Goal: Navigation & Orientation: Find specific page/section

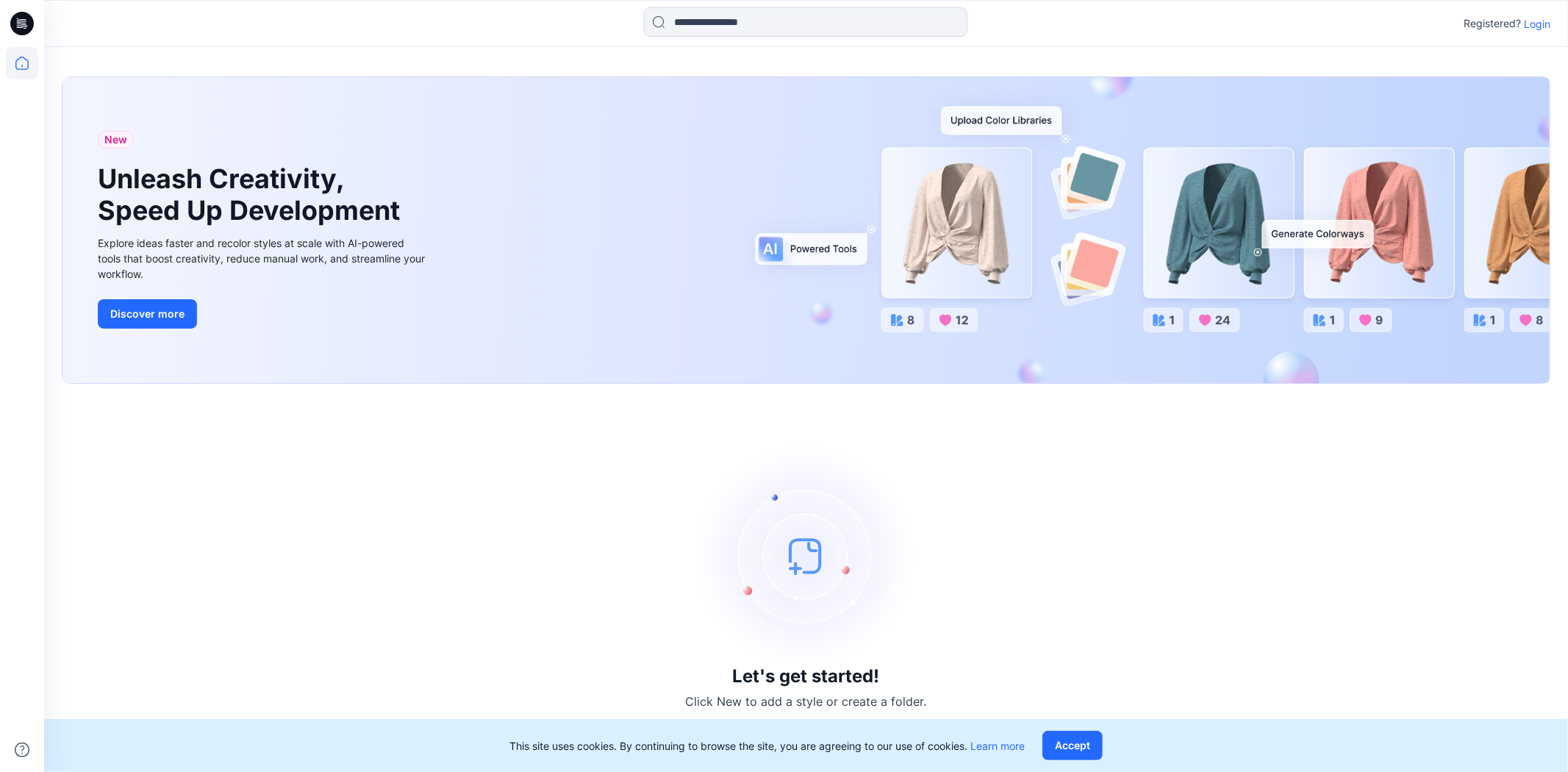
click at [1542, 24] on p "Login" at bounding box center [1537, 24] width 26 height 15
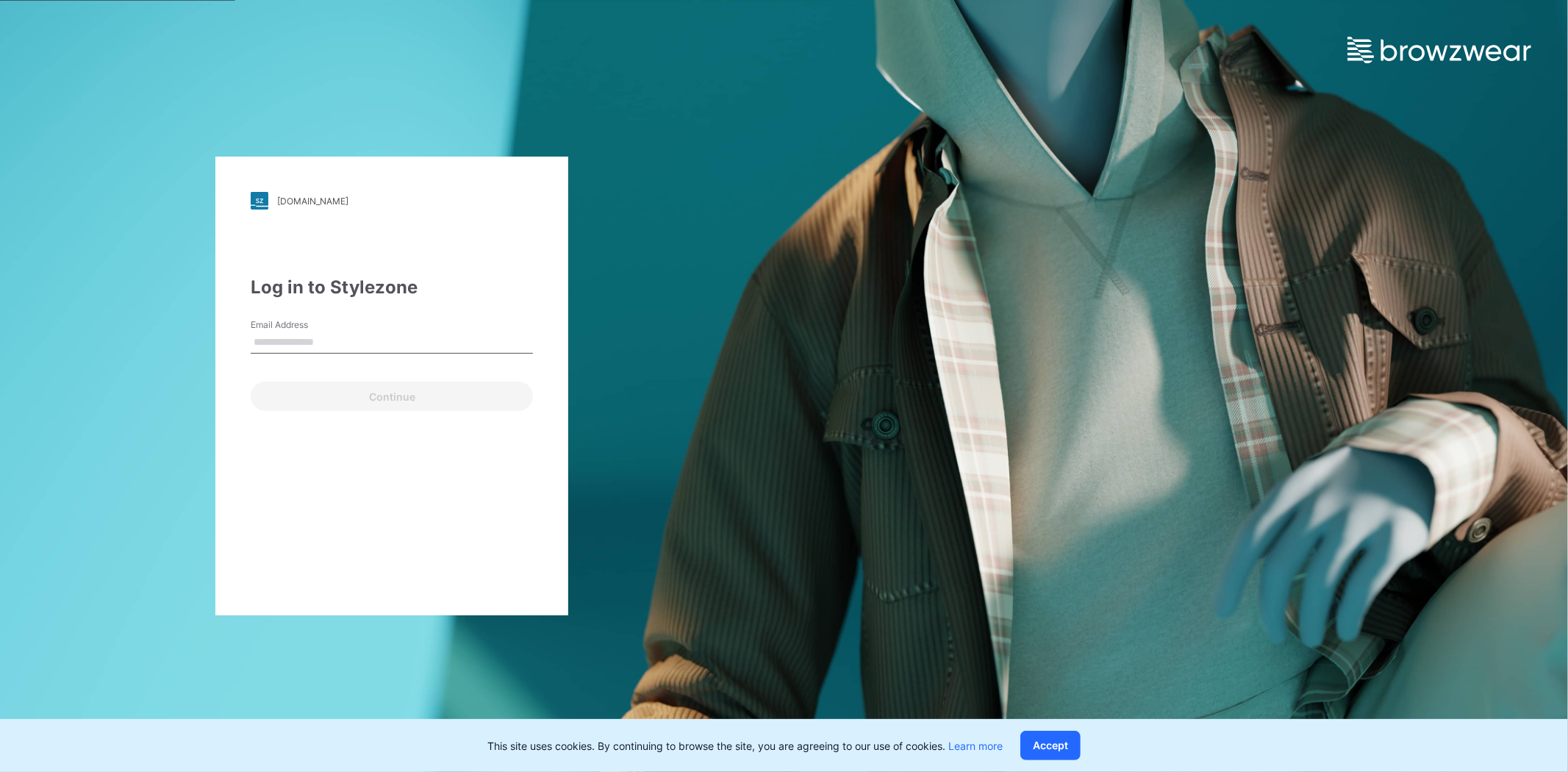
click at [415, 331] on input "Email Address" at bounding box center [392, 342] width 283 height 22
type input "**********"
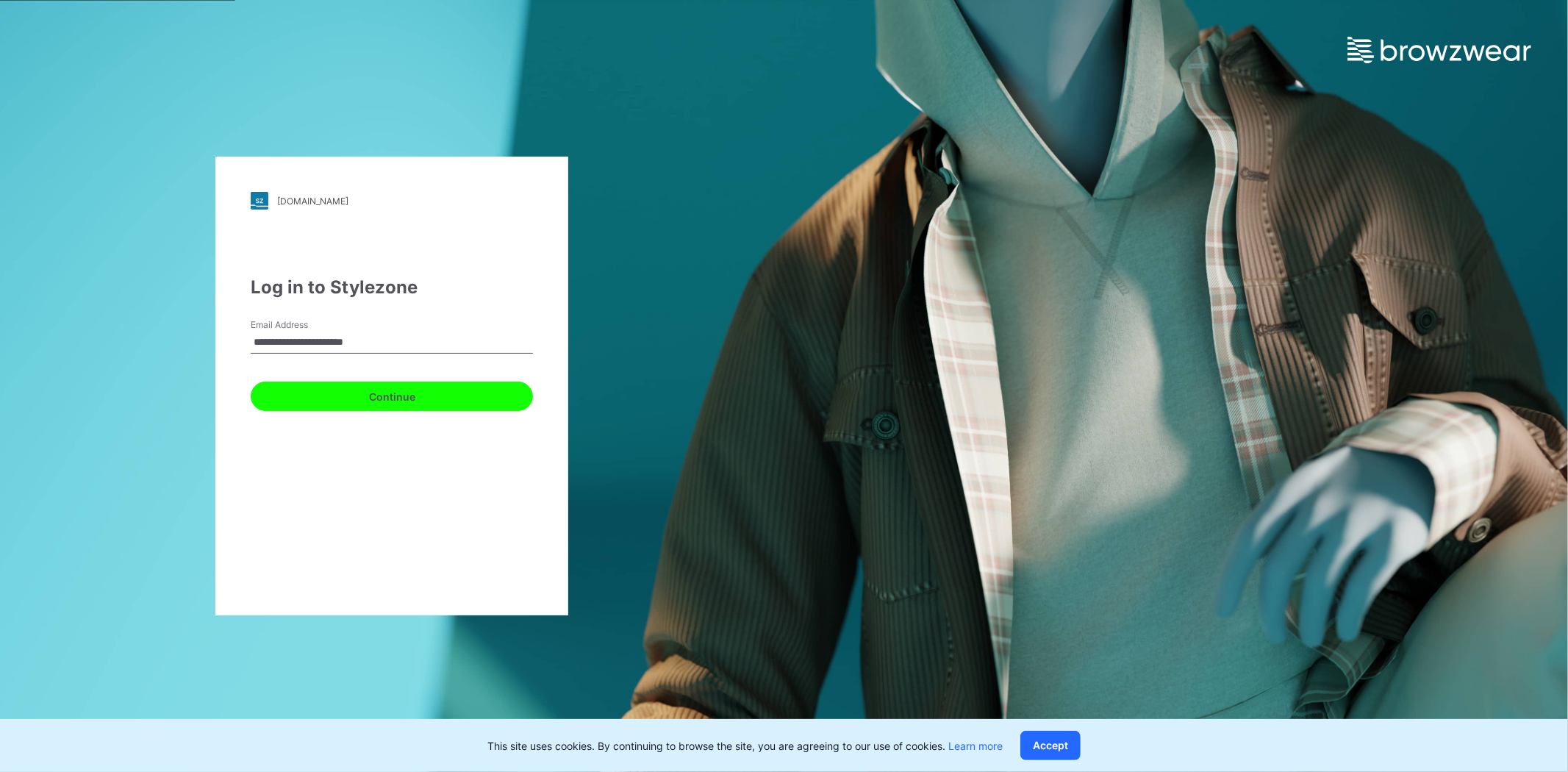
click at [357, 394] on button "Continue" at bounding box center [392, 396] width 283 height 29
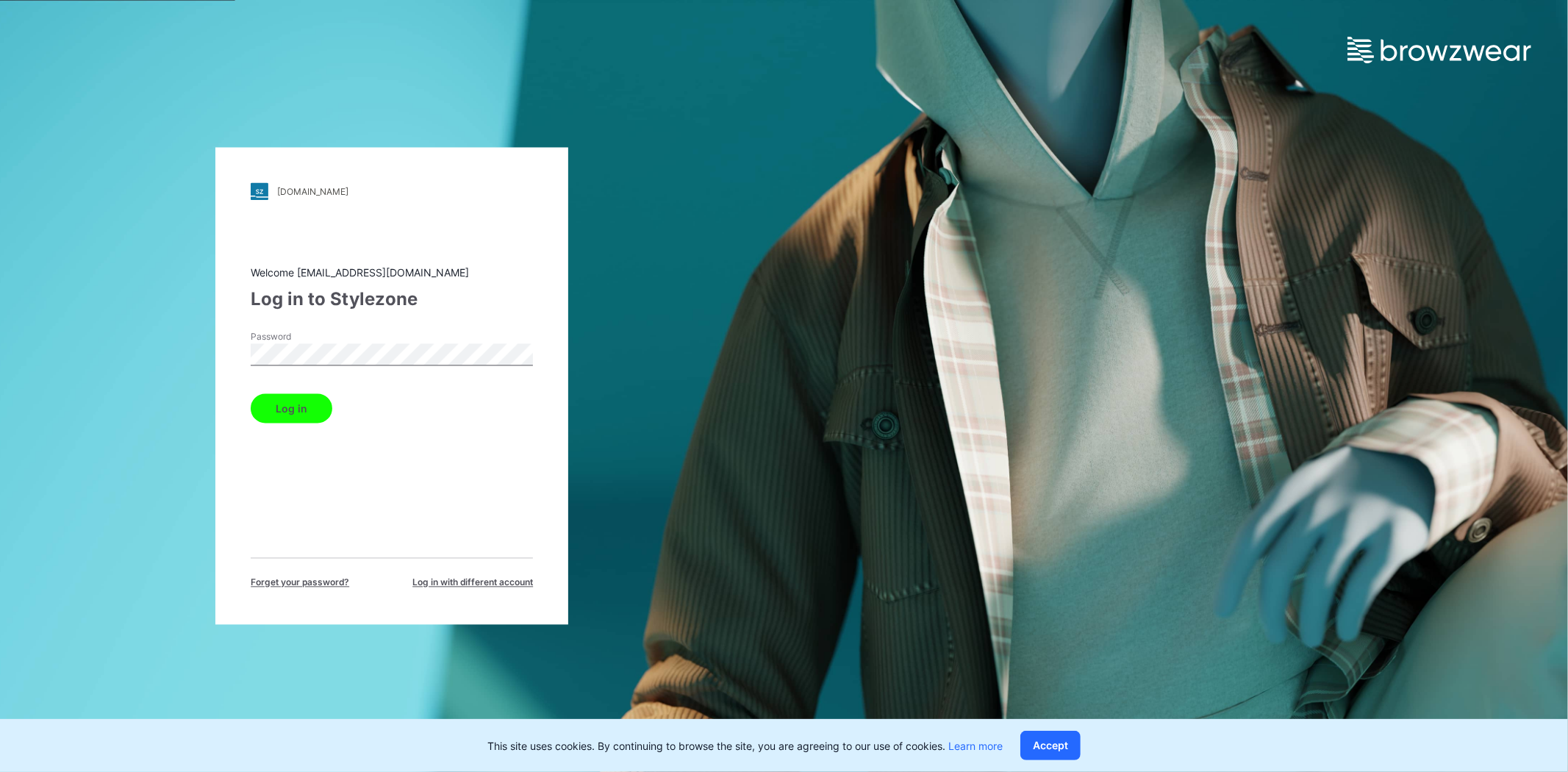
click at [306, 398] on button "Log in" at bounding box center [291, 409] width 81 height 29
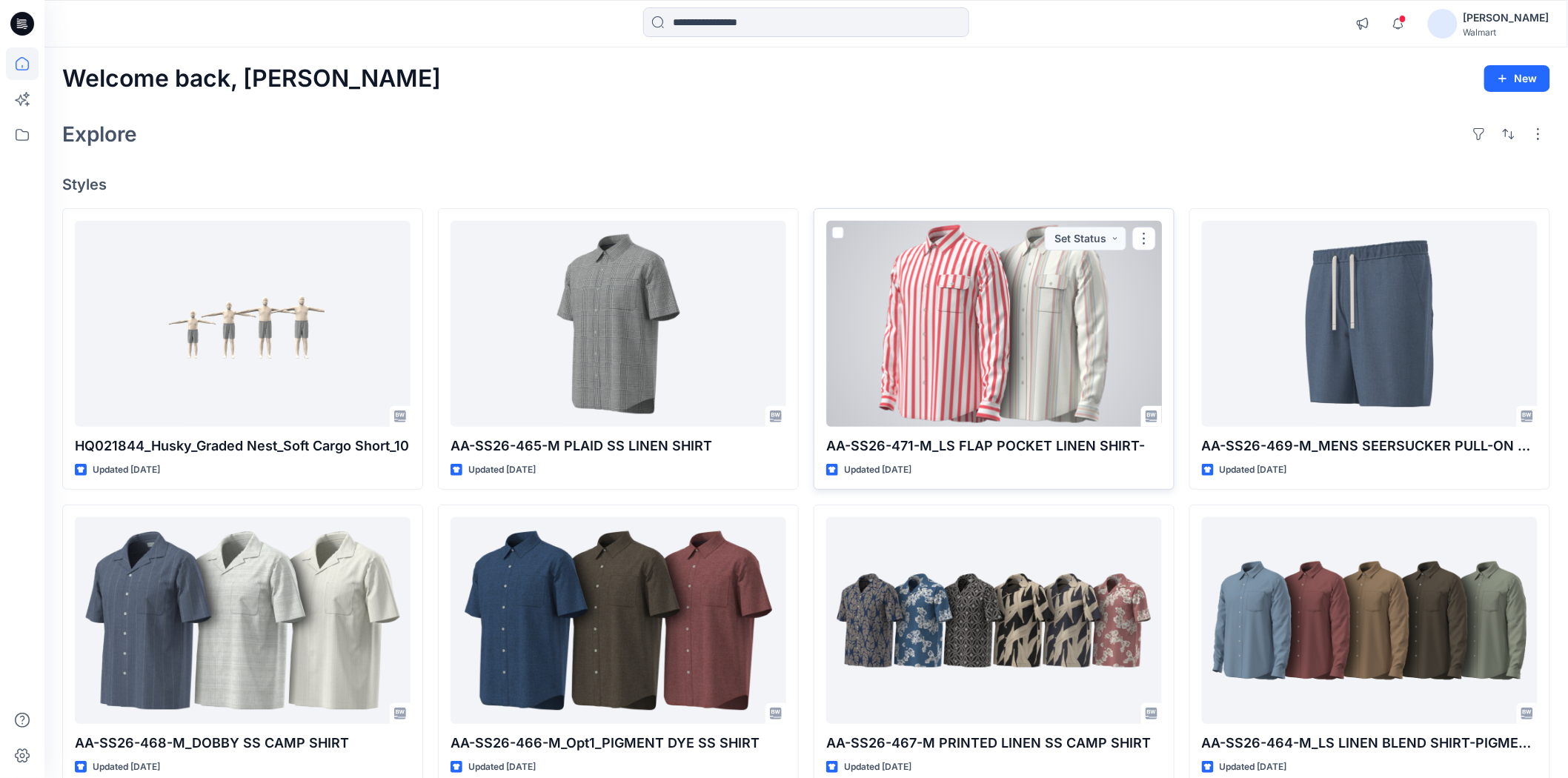
click at [925, 375] on div at bounding box center [994, 324] width 336 height 206
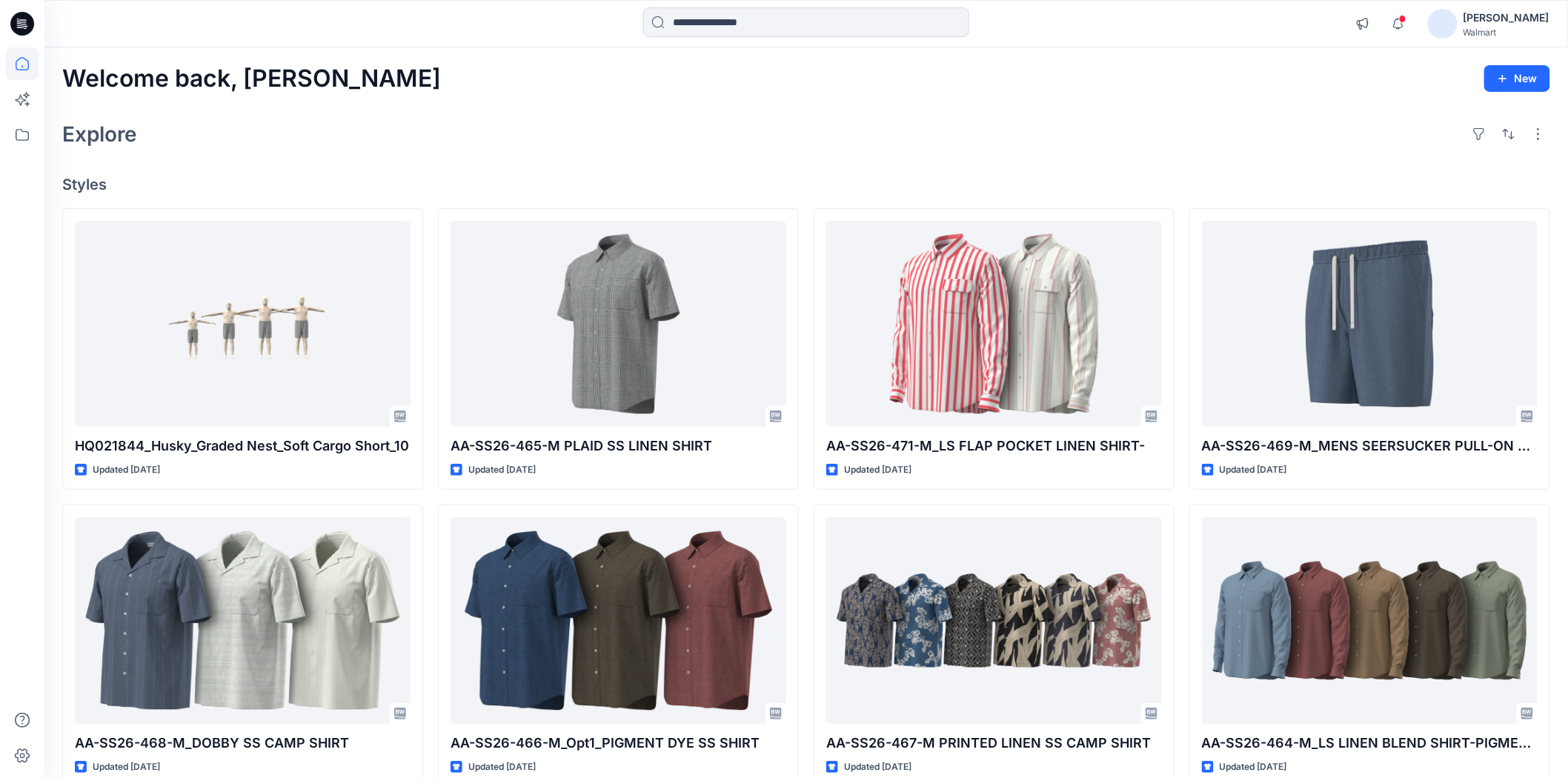
click at [611, 87] on div "Welcome back, Shabbir New" at bounding box center [806, 79] width 1488 height 27
click at [741, 94] on div "Welcome back, Shabbir New Explore Styles HQ021844_Husky_Graded Nest_Soft Cargo …" at bounding box center [806, 601] width 1524 height 1107
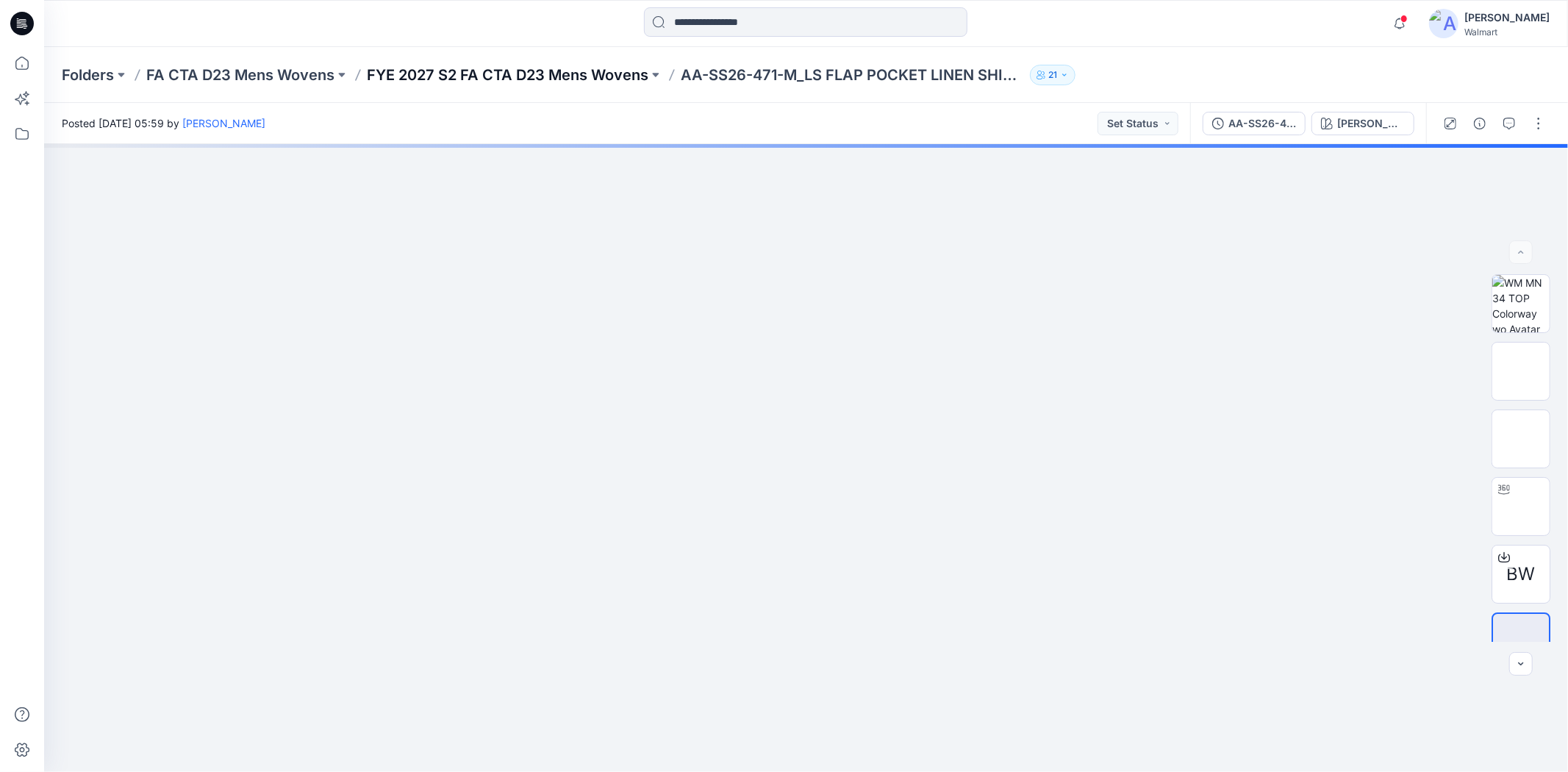
click at [615, 81] on p "FYE 2027 S2 FA CTA D23 Mens Wovens" at bounding box center [508, 75] width 282 height 21
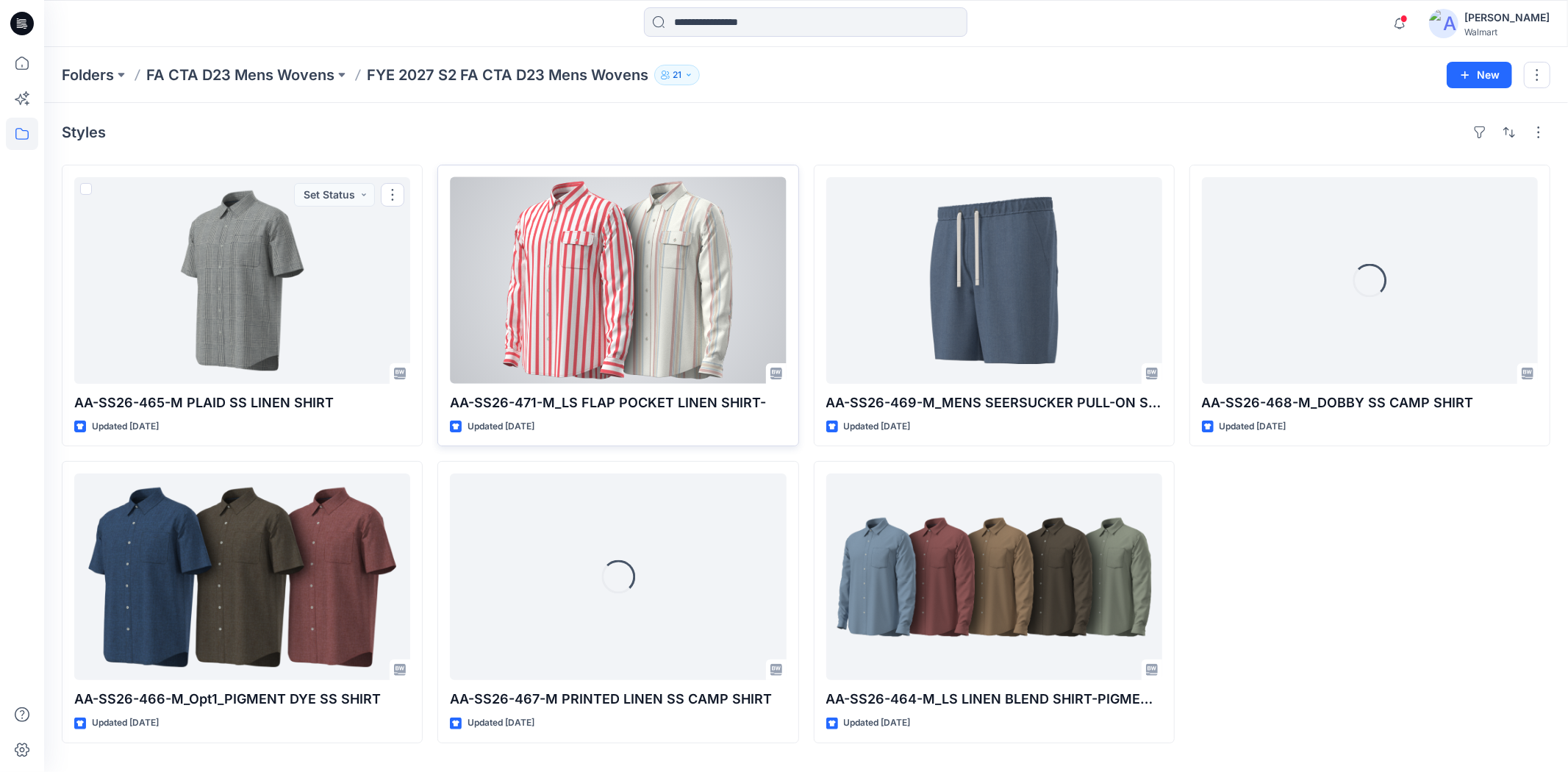
click at [637, 326] on div at bounding box center [618, 280] width 336 height 207
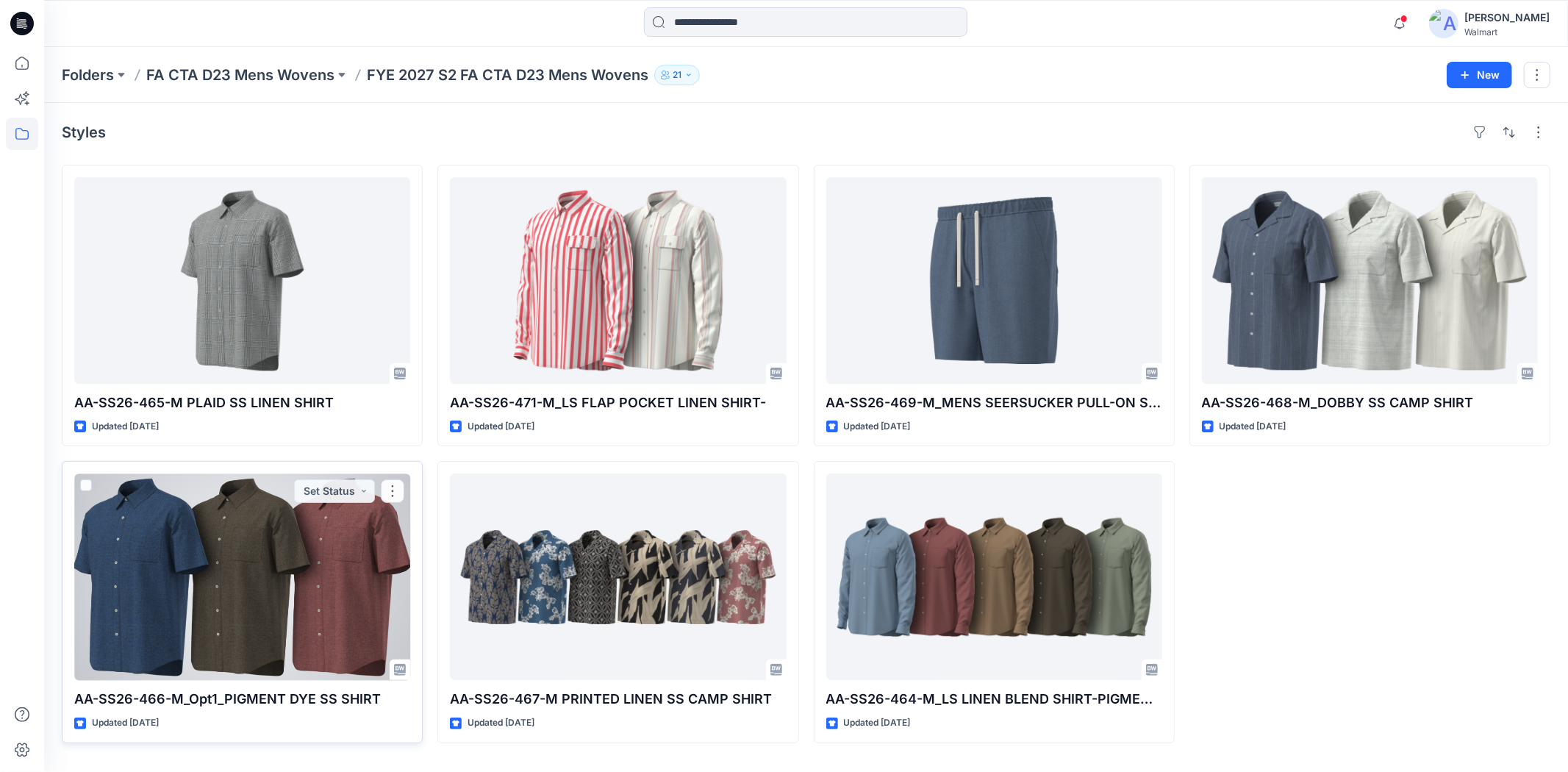
click at [260, 605] on div at bounding box center [242, 576] width 336 height 207
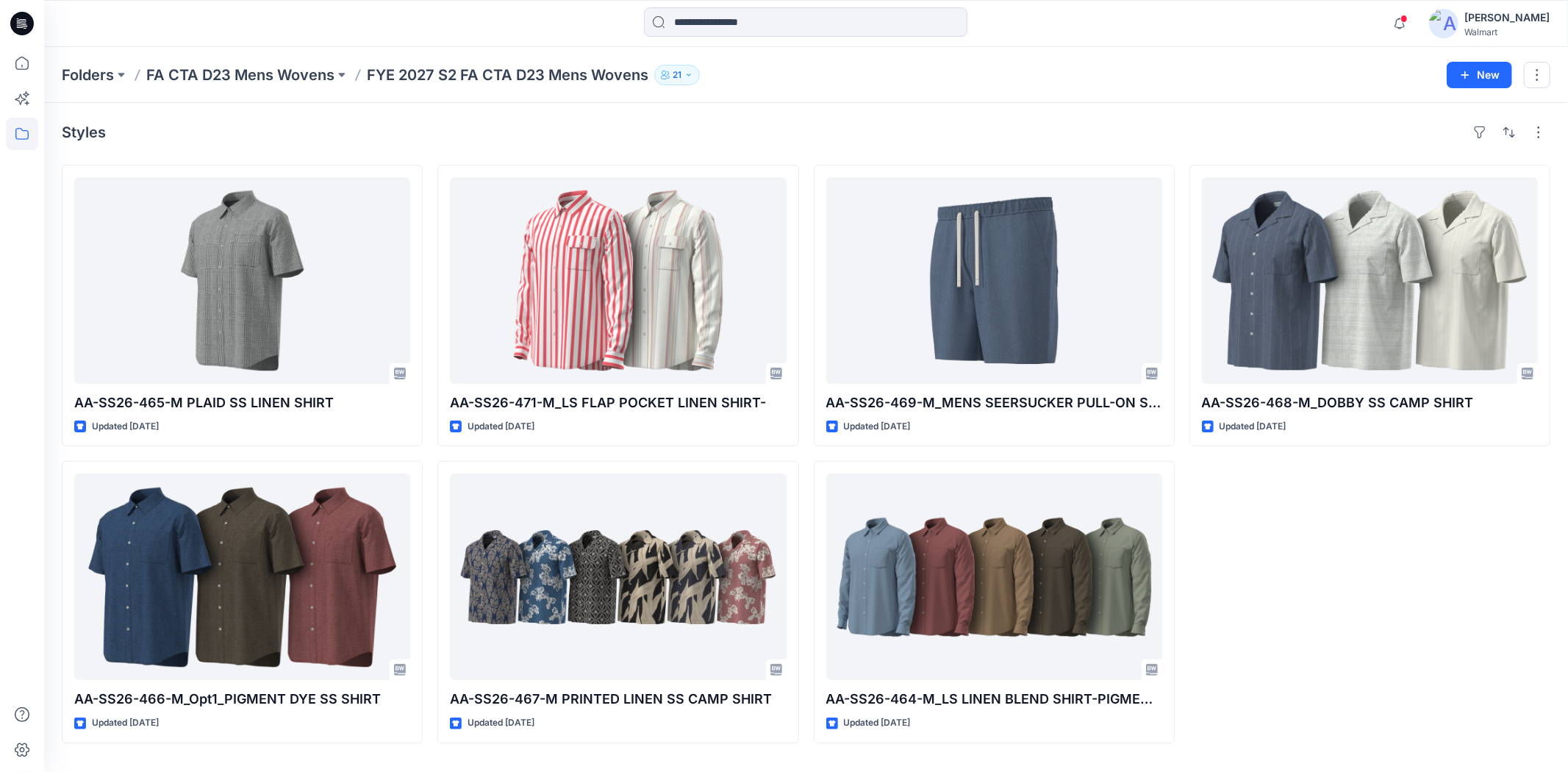
click at [1405, 531] on div "AA-SS26-468-M_DOBBY SS CAMP SHIRT Updated 4 days ago" at bounding box center [1370, 454] width 361 height 578
click at [1307, 648] on div "AA-SS26-468-M_DOBBY SS CAMP SHIRT Updated 4 days ago" at bounding box center [1370, 454] width 361 height 578
drag, startPoint x: 1117, startPoint y: 81, endPoint x: 1129, endPoint y: 88, distance: 13.9
click at [1117, 81] on div "Folders FA CTA D23 Mens Wovens FYE 2027 S2 FA CTA D23 Mens Wovens 21" at bounding box center [749, 75] width 1374 height 21
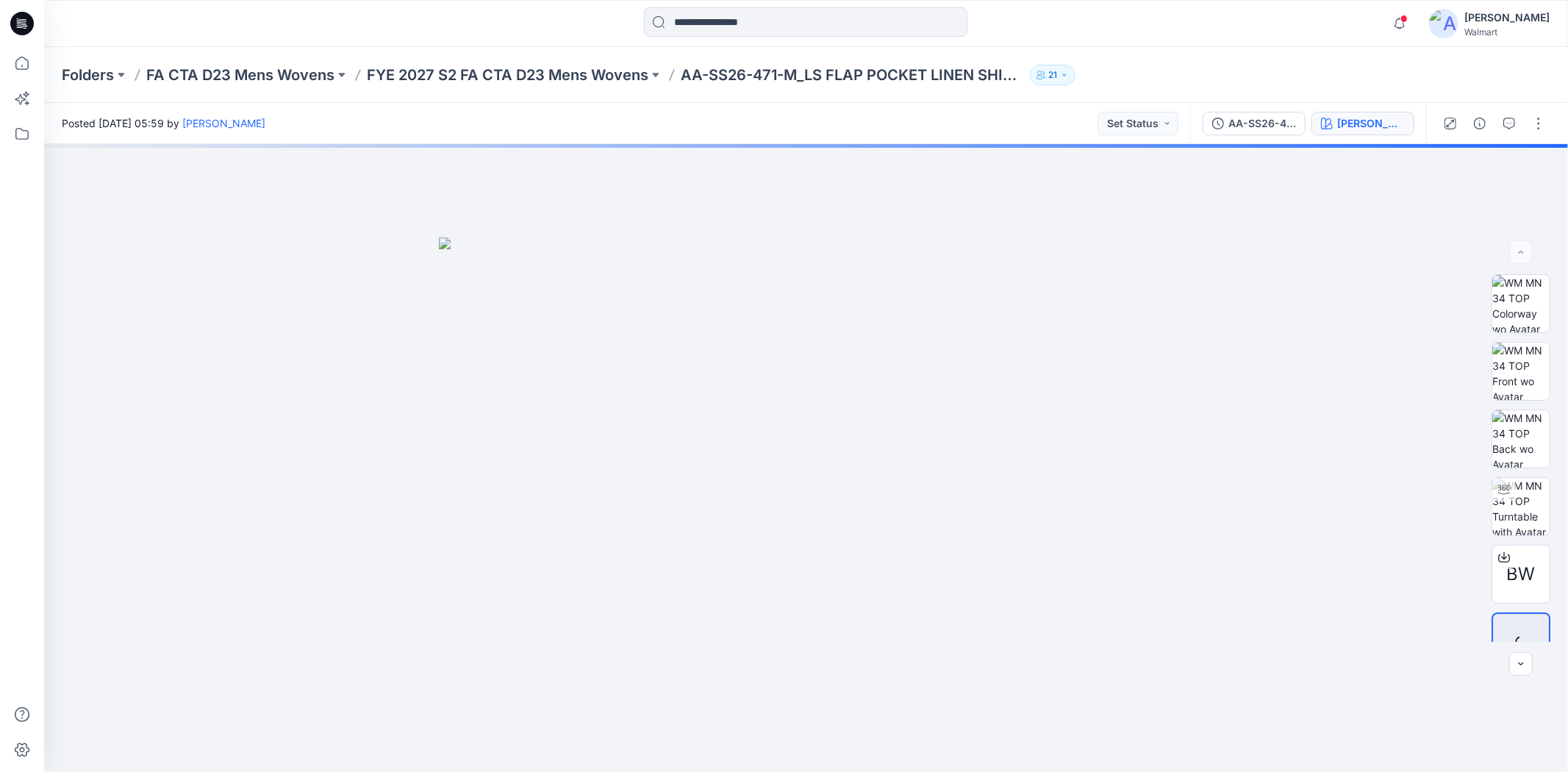
click at [1355, 122] on div "[PERSON_NAME]" at bounding box center [1371, 123] width 67 height 16
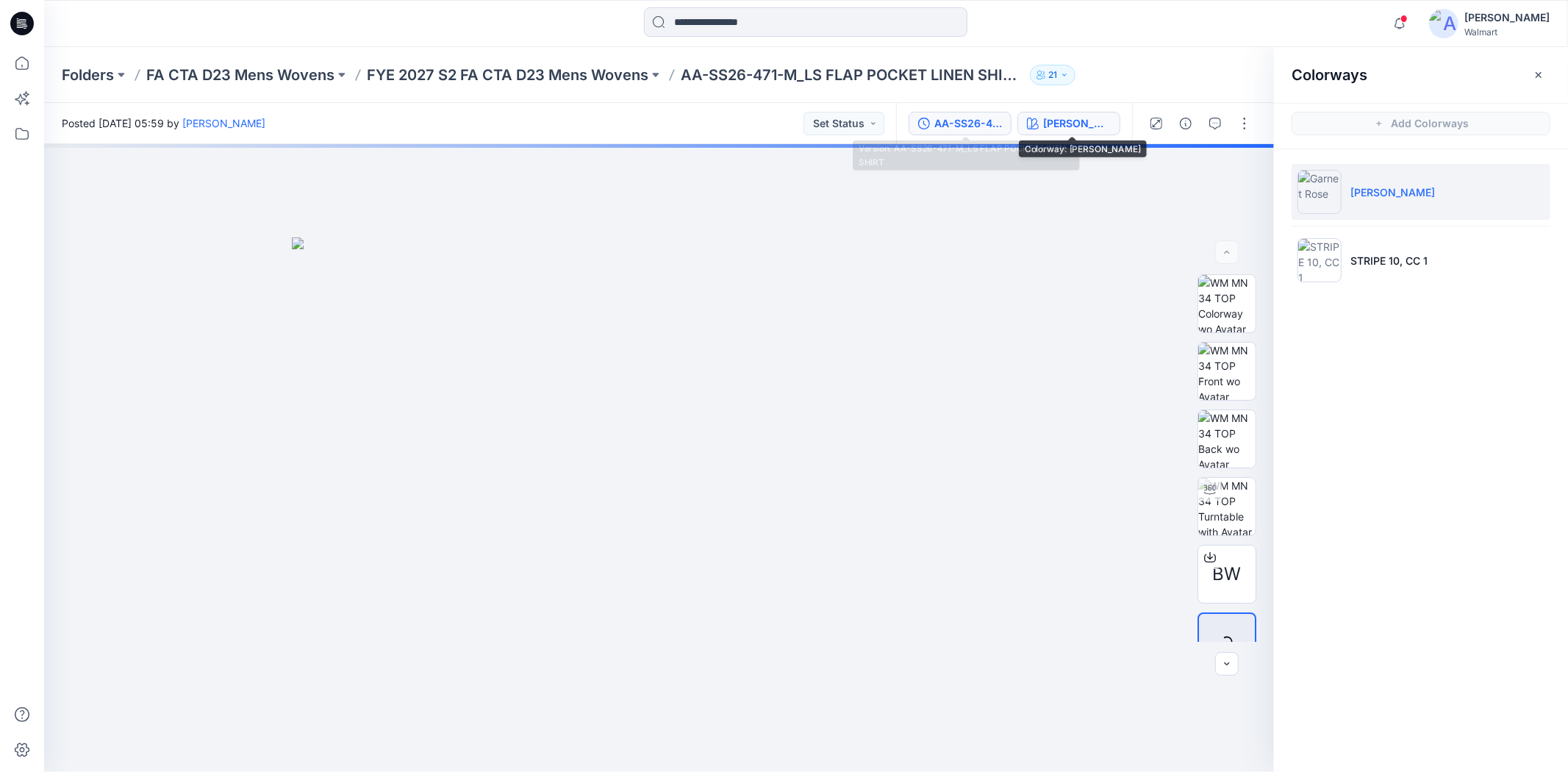
click at [998, 119] on div "AA-SS26-471-M_LS FLAP POCKET LINEN SHIRT" at bounding box center [968, 123] width 67 height 16
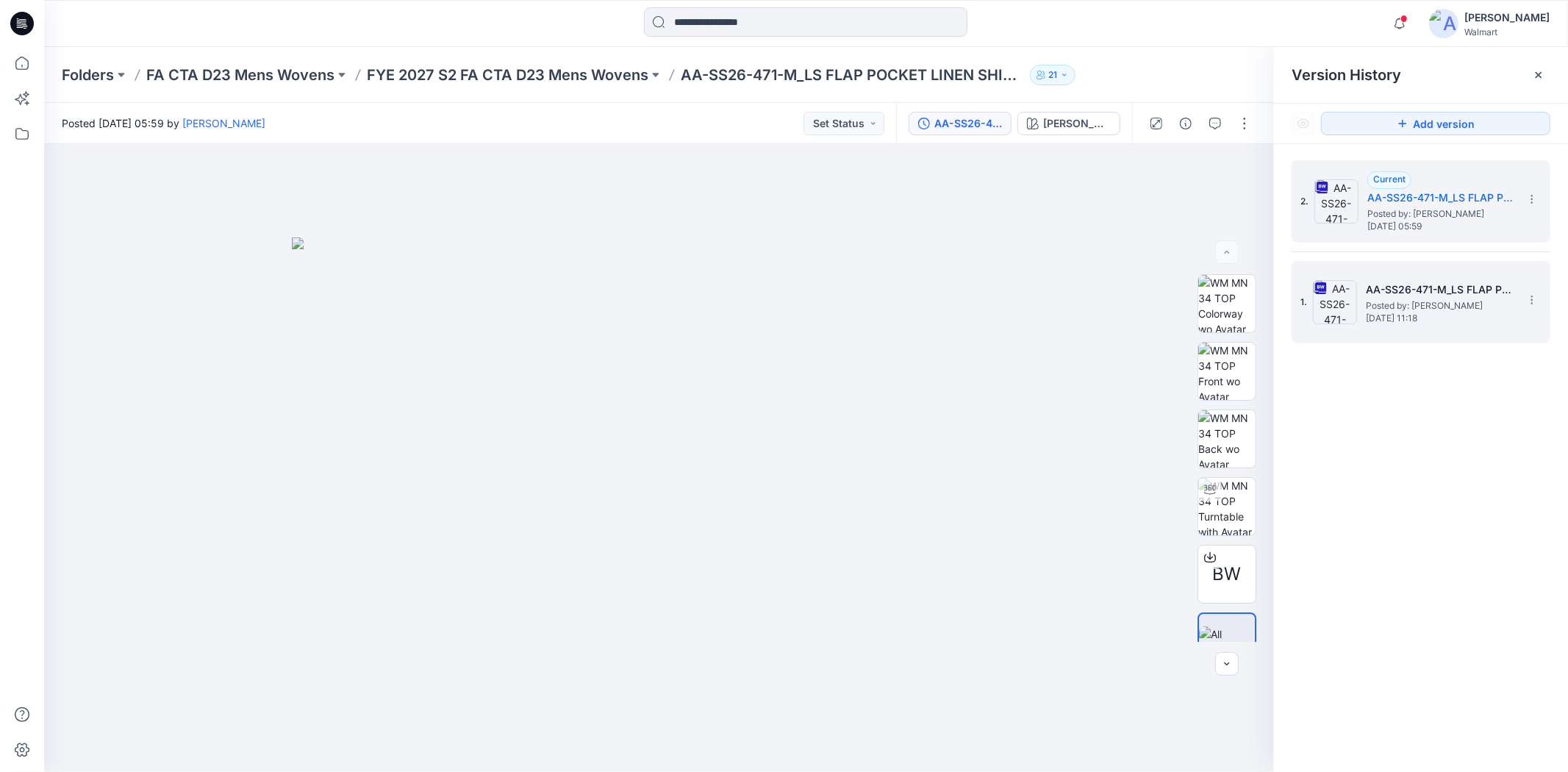
click at [1378, 298] on span "Posted by: [PERSON_NAME]" at bounding box center [1439, 305] width 147 height 15
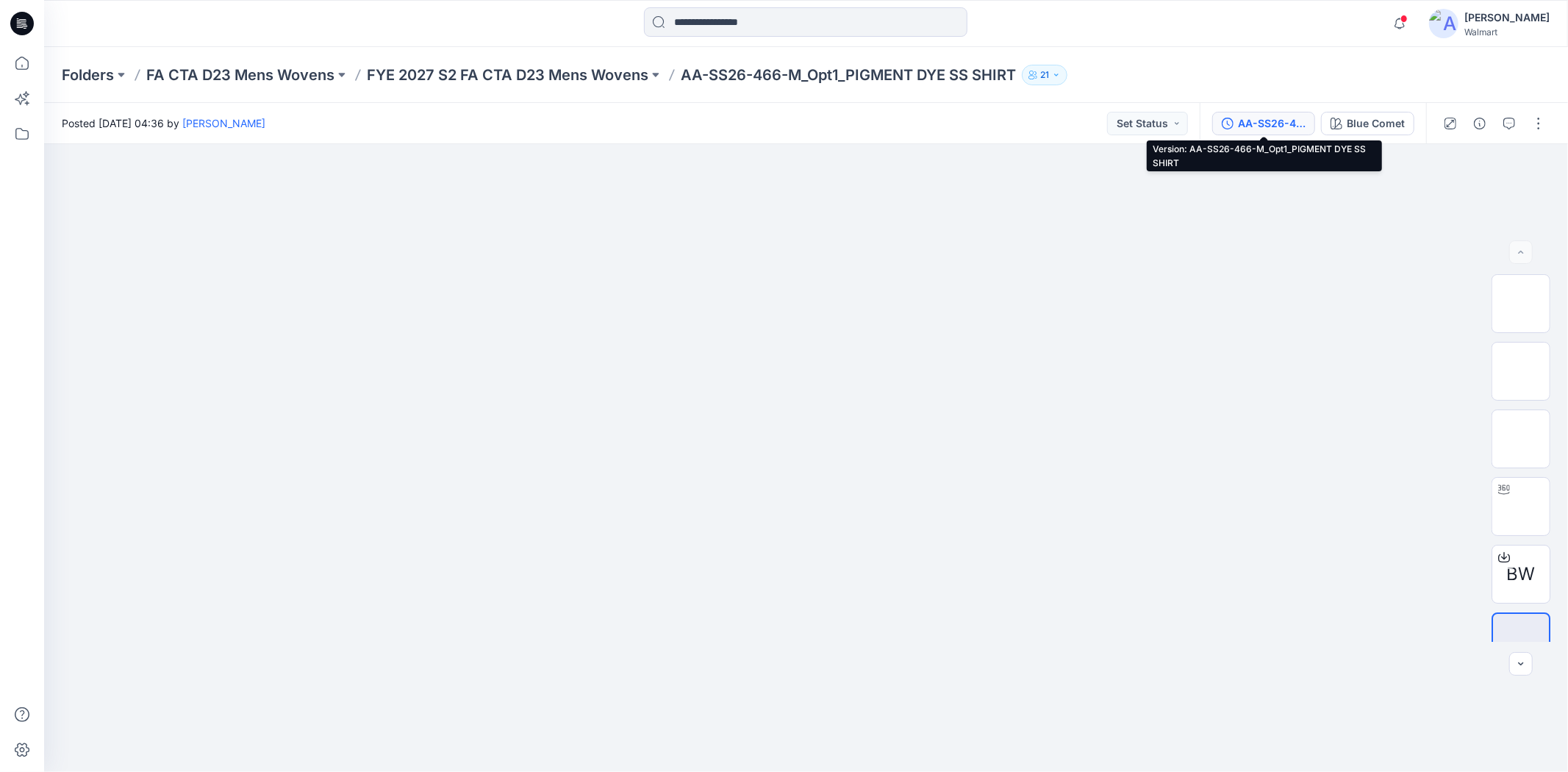
click at [1246, 123] on div "AA-SS26-466-M_Opt1_PIGMENT DYE SS SHIRT" at bounding box center [1271, 123] width 67 height 16
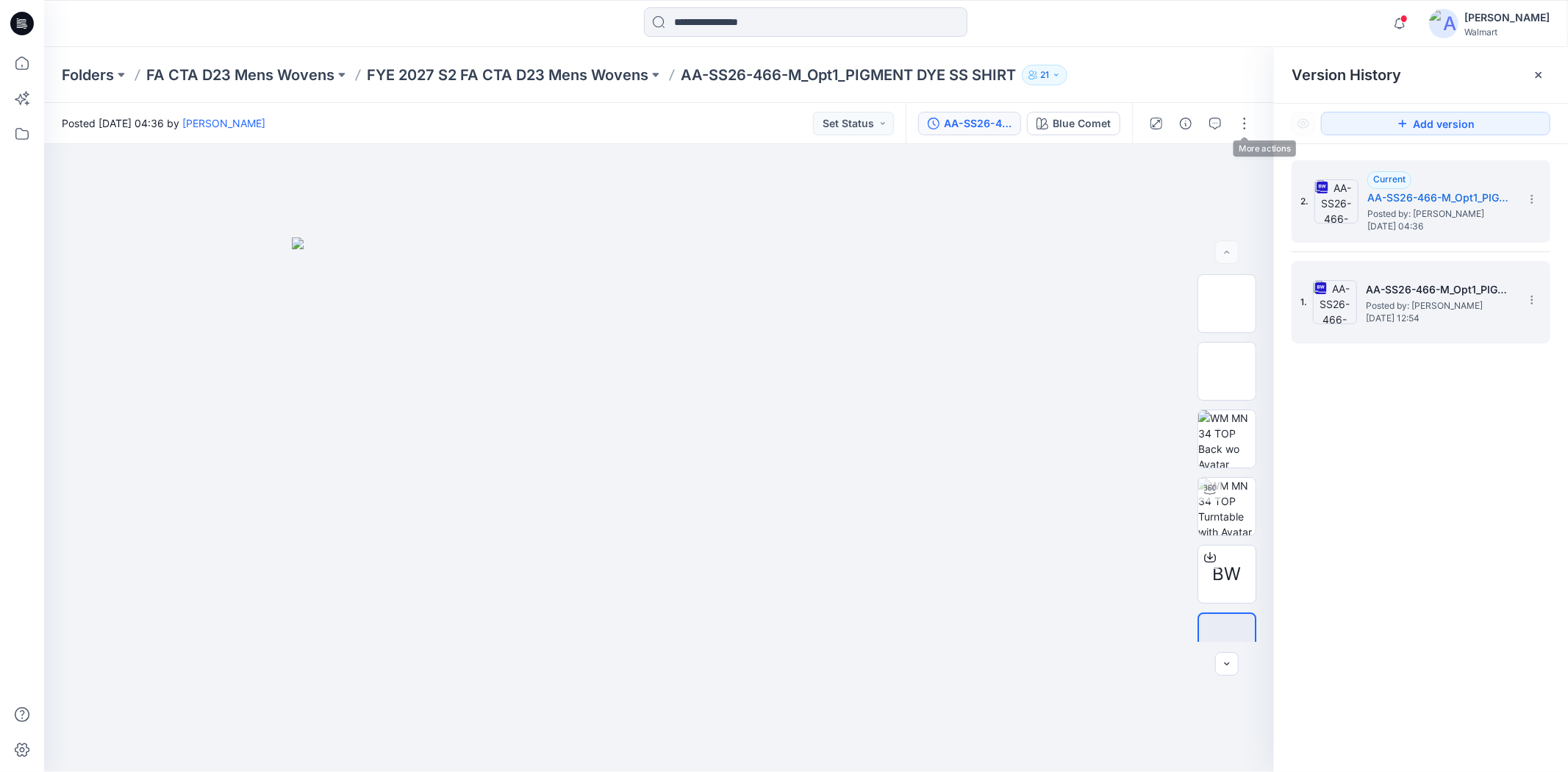
click at [1430, 300] on span "Posted by: [PERSON_NAME]" at bounding box center [1439, 305] width 147 height 15
